Goal: Find specific page/section: Find specific page/section

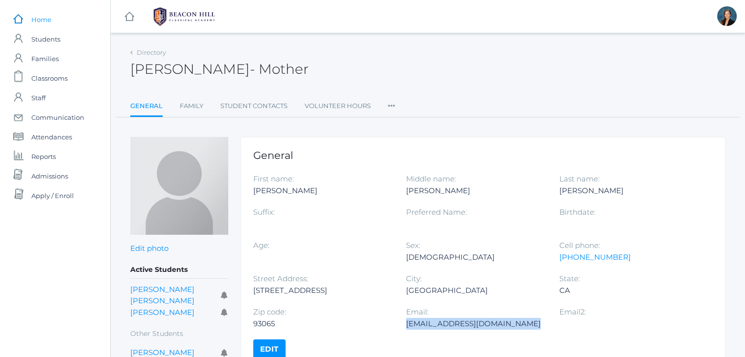
click at [49, 22] on span "Home" at bounding box center [41, 20] width 20 height 20
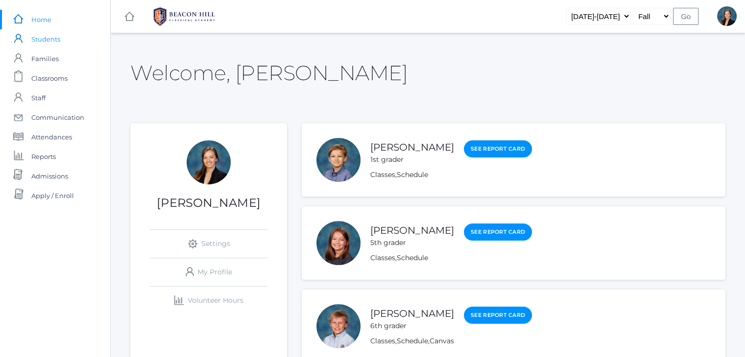
click at [47, 43] on span "Students" at bounding box center [45, 39] width 29 height 20
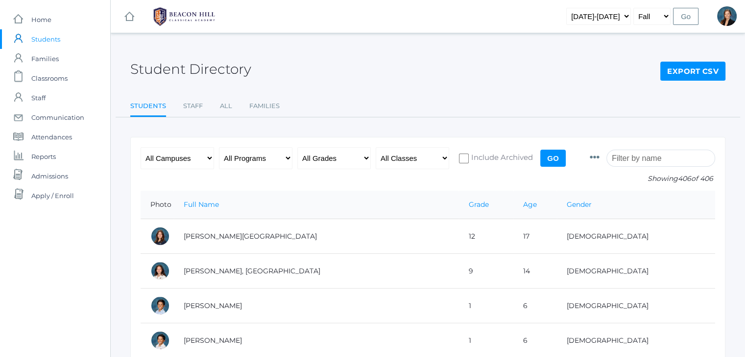
click at [652, 161] on input "search" at bounding box center [660, 158] width 109 height 17
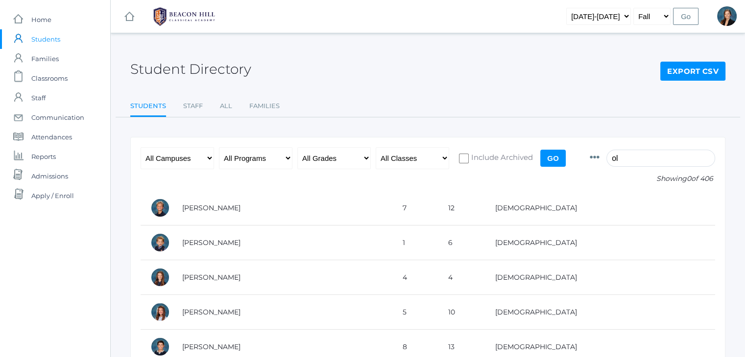
type input "o"
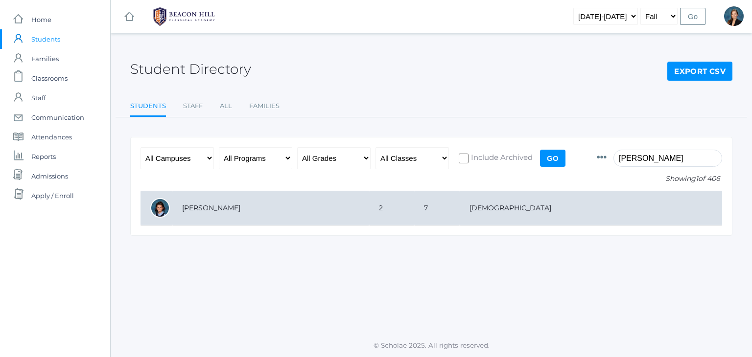
type input "maria"
click at [332, 206] on td "[PERSON_NAME]" at bounding box center [270, 208] width 197 height 35
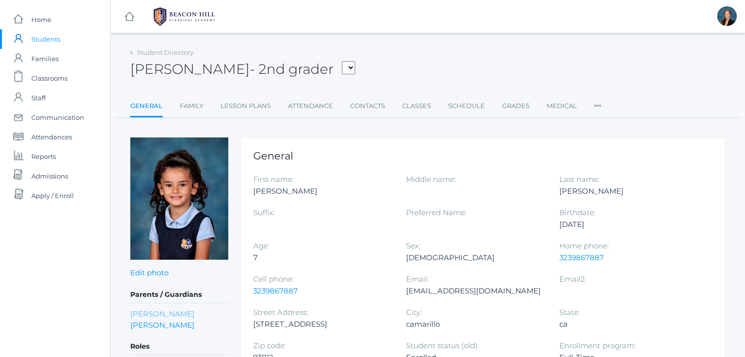
click at [166, 312] on link "Olga Armenakyan" at bounding box center [162, 313] width 64 height 11
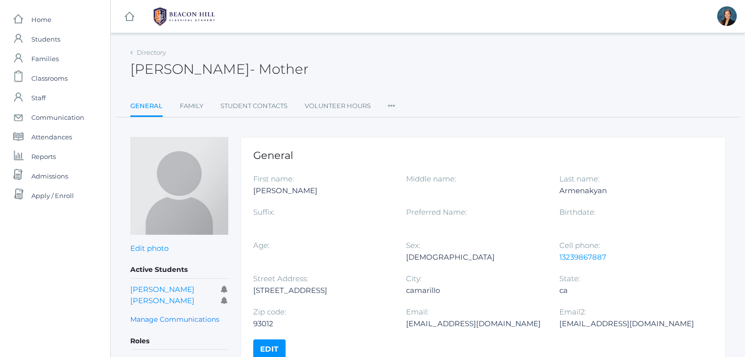
click at [530, 47] on div "Olga Armenakyan - Mother Olga Armenakyan Mother" at bounding box center [427, 64] width 595 height 36
click at [32, 35] on span "Students" at bounding box center [45, 39] width 29 height 20
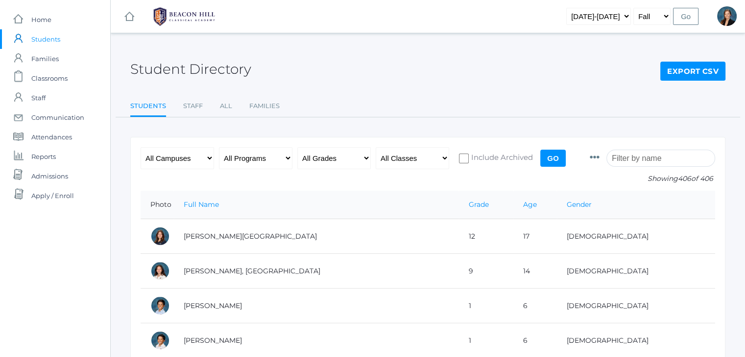
click at [653, 156] on input "search" at bounding box center [660, 158] width 109 height 17
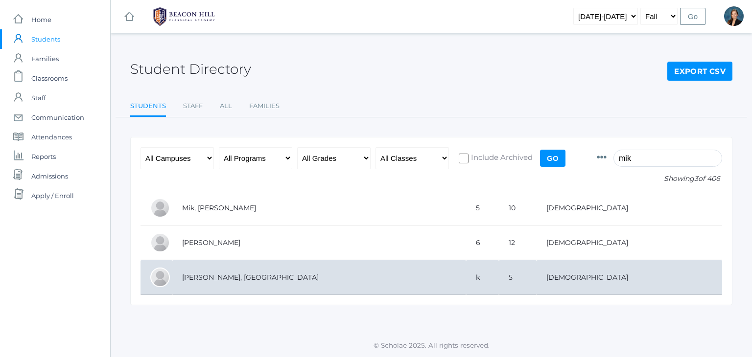
type input "mik"
click at [220, 284] on td "[PERSON_NAME], [GEOGRAPHIC_DATA]" at bounding box center [319, 278] width 294 height 35
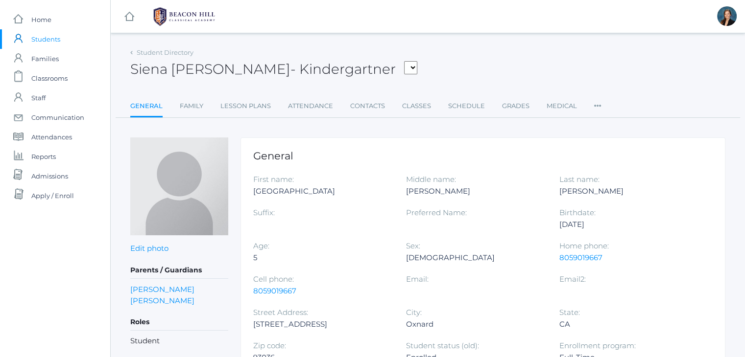
click at [498, 88] on div "Student Directory Siena [PERSON_NAME] [PERSON_NAME], [PERSON_NAME], [PERSON_NAM…" at bounding box center [427, 82] width 595 height 72
click at [360, 104] on link "Contacts" at bounding box center [367, 106] width 35 height 20
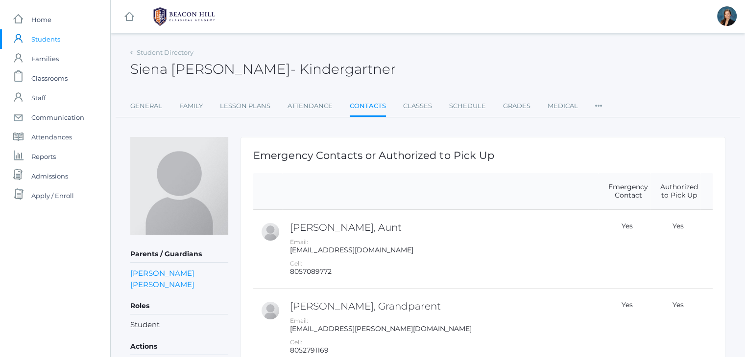
click at [455, 77] on div "Siena [PERSON_NAME] Siena [PERSON_NAME]" at bounding box center [427, 64] width 595 height 36
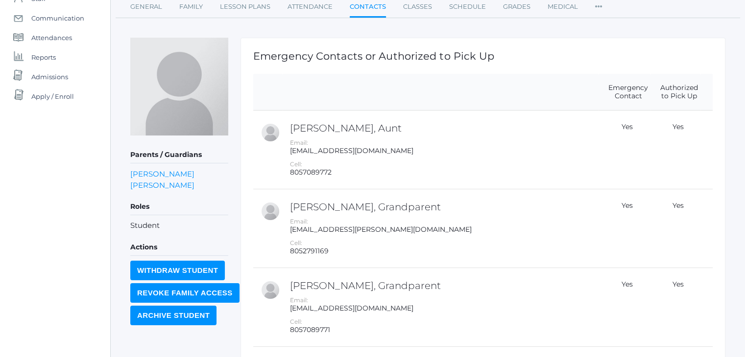
scroll to position [118, 0]
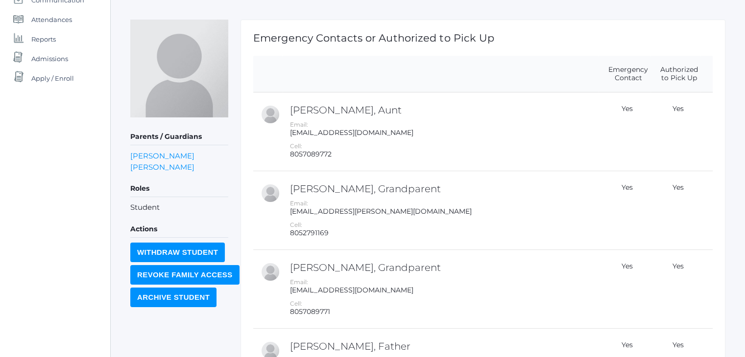
click at [455, 77] on th at bounding box center [441, 74] width 316 height 37
click at [48, 183] on div "icons/ui/navigation/home Created with Sketch. Home icons/user/plain Created wit…" at bounding box center [55, 223] width 110 height 682
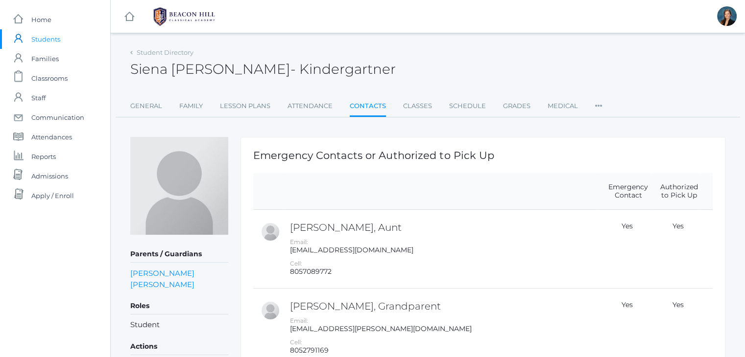
click at [47, 38] on span "Students" at bounding box center [45, 39] width 29 height 20
